Goal: Task Accomplishment & Management: Use online tool/utility

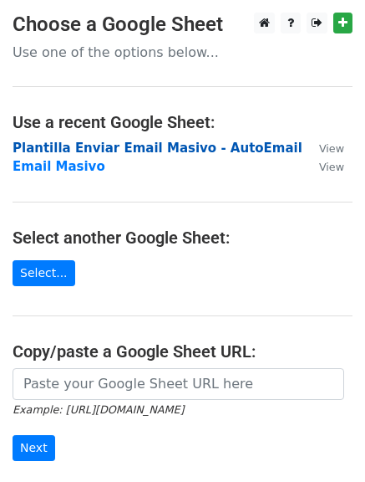
click at [57, 149] on strong "Plantilla Enviar Email Masivo - AutoEmail" at bounding box center [158, 147] width 290 height 15
click at [125, 149] on strong "Plantilla Enviar Email Masivo - AutoEmail" at bounding box center [158, 147] width 290 height 15
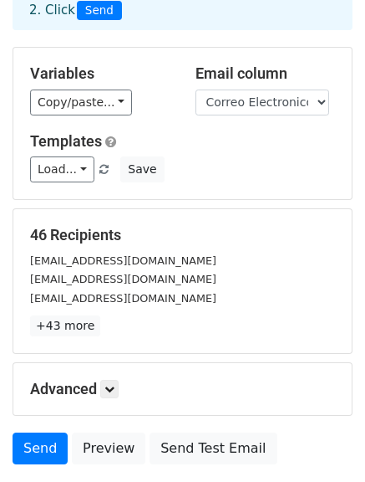
scroll to position [110, 0]
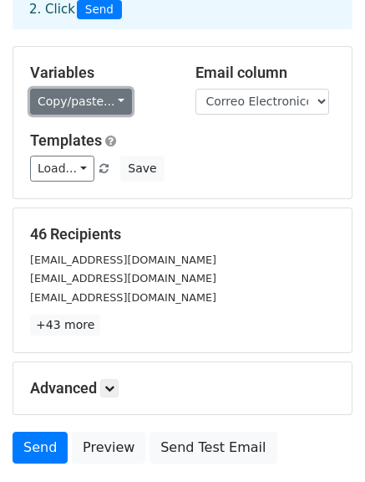
click at [102, 101] on link "Copy/paste..." at bounding box center [81, 102] width 102 height 26
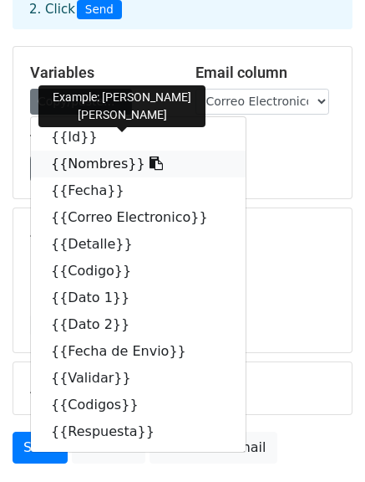
click at [101, 157] on link "{{Nombres}}" at bounding box center [138, 163] width 215 height 27
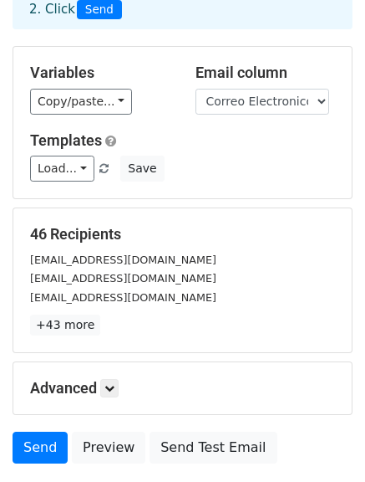
scroll to position [234, 0]
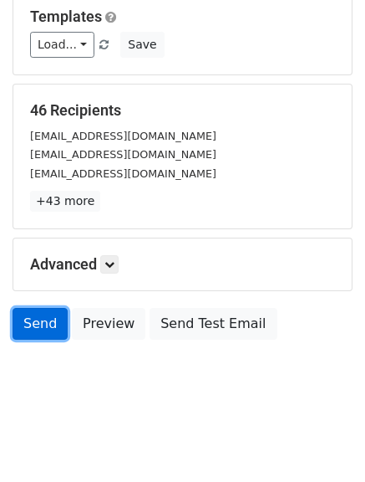
click at [38, 325] on link "Send" at bounding box center [40, 324] width 55 height 32
